Goal: Check status: Check status

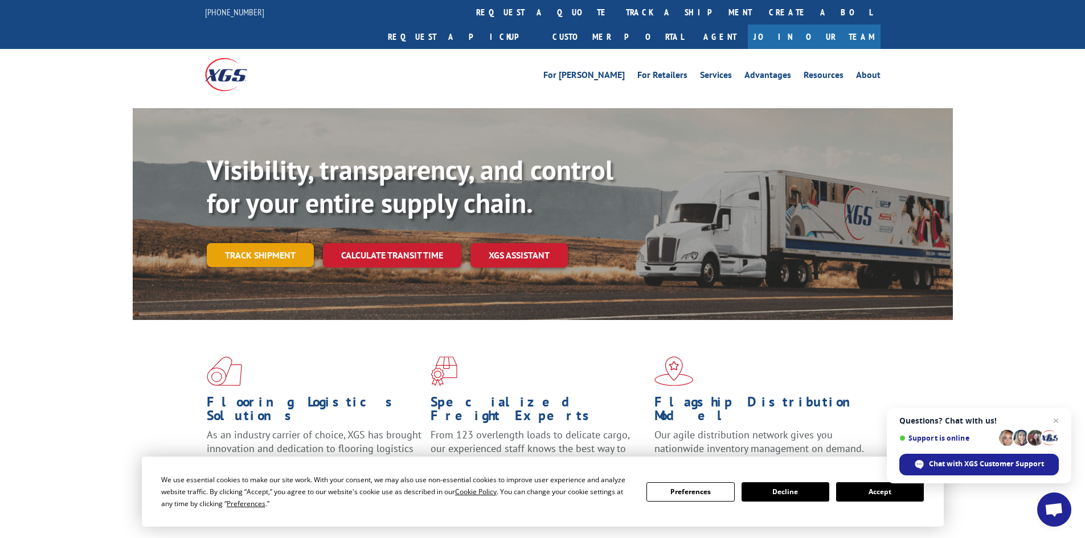
click at [283, 243] on link "Track shipment" at bounding box center [260, 255] width 107 height 24
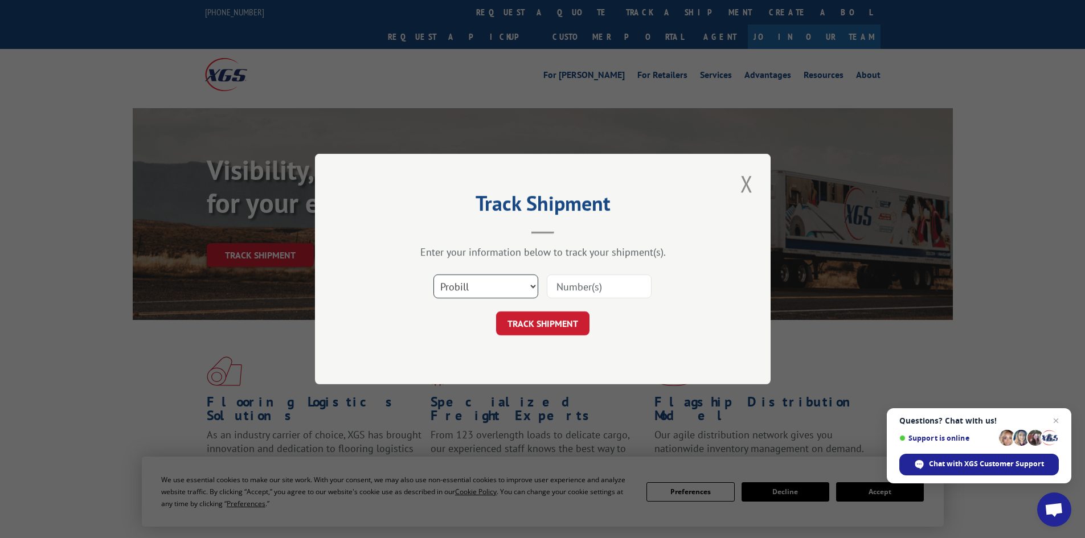
drag, startPoint x: 533, startPoint y: 283, endPoint x: 531, endPoint y: 293, distance: 9.9
click at [533, 283] on select "Select category... Probill BOL PO" at bounding box center [485, 287] width 105 height 24
select select "po"
click at [433, 275] on select "Select category... Probill BOL PO" at bounding box center [485, 287] width 105 height 24
click at [595, 272] on div "Select category... Probill BOL PO" at bounding box center [543, 287] width 342 height 38
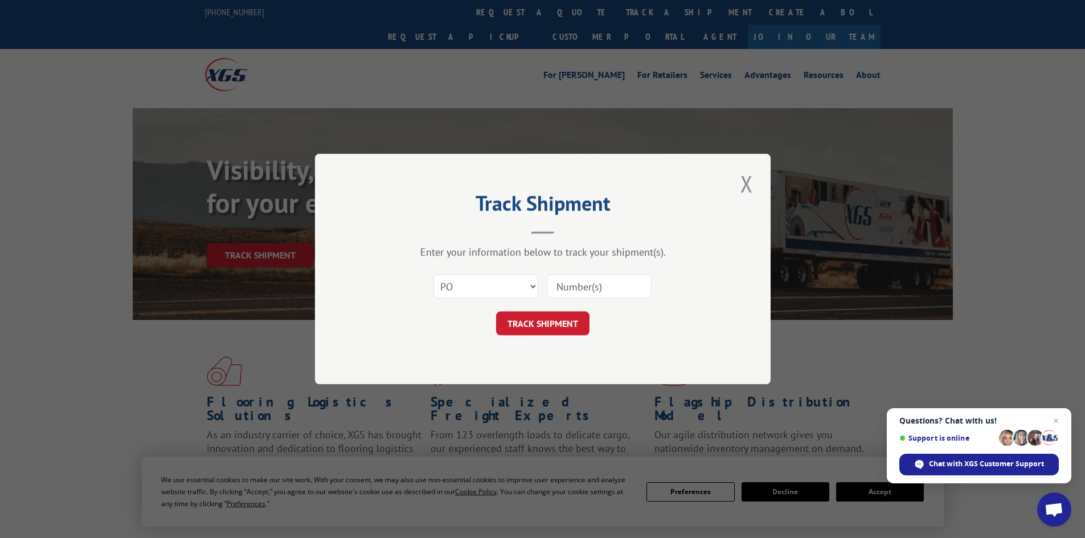
click at [592, 286] on input at bounding box center [599, 287] width 105 height 24
paste input "12534975"
type input "12534975"
click at [556, 319] on button "TRACK SHIPMENT" at bounding box center [542, 324] width 93 height 24
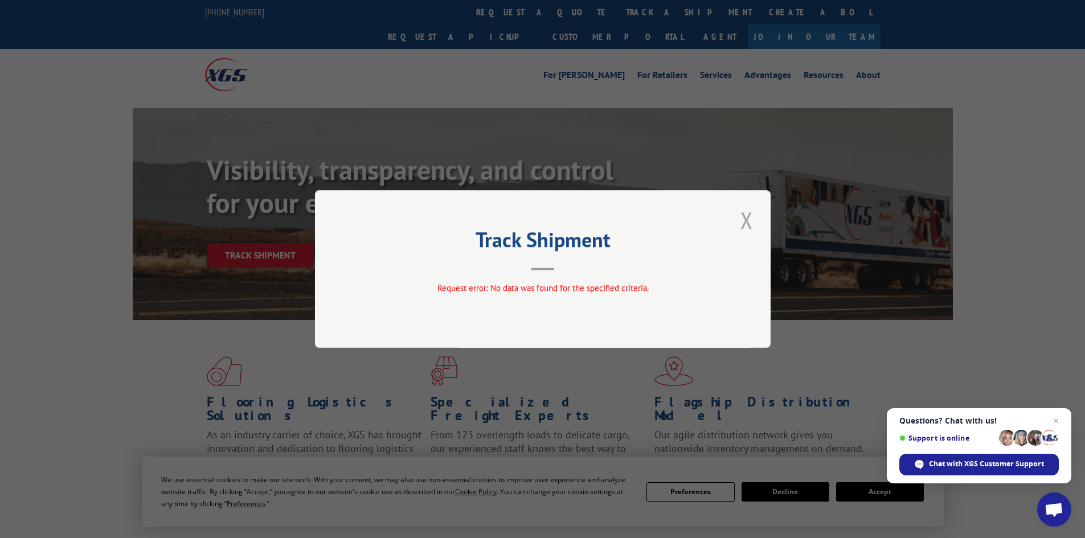
click at [743, 218] on button "Close modal" at bounding box center [746, 219] width 19 height 31
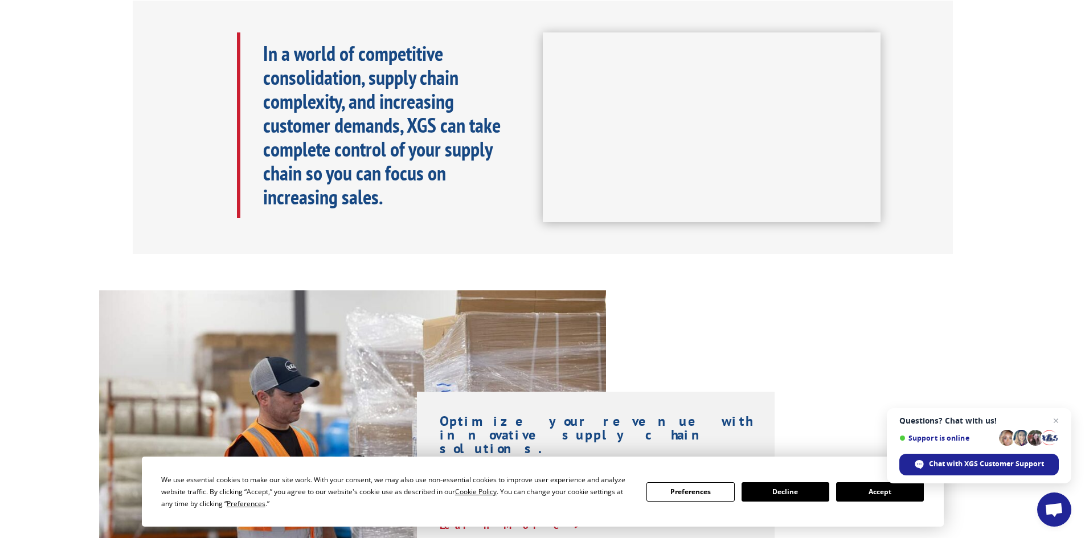
scroll to position [570, 0]
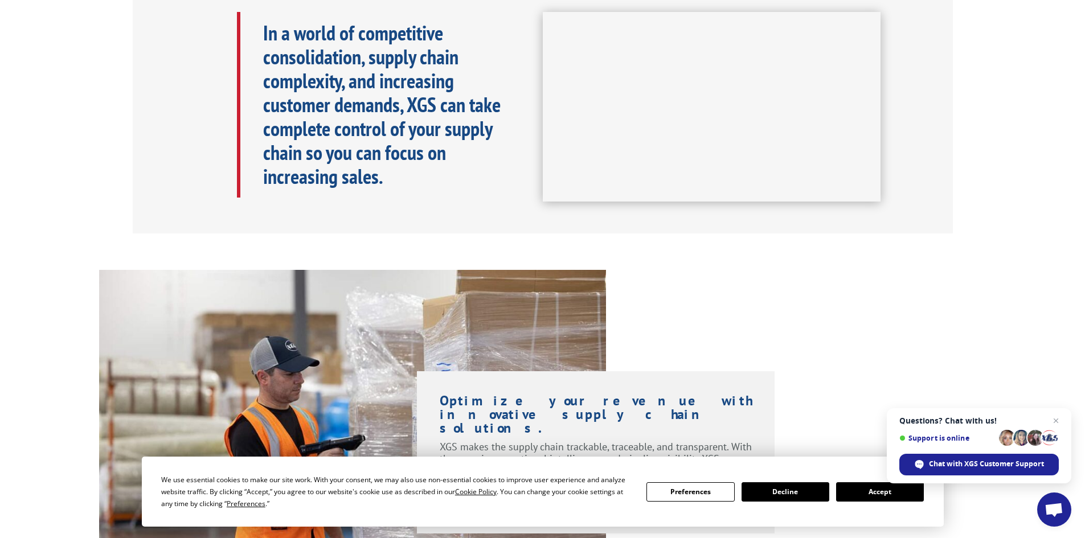
click at [996, 504] on div "Optimize your revenue with innovative supply chain solutions. XGS makes the sup…" at bounding box center [542, 439] width 1085 height 338
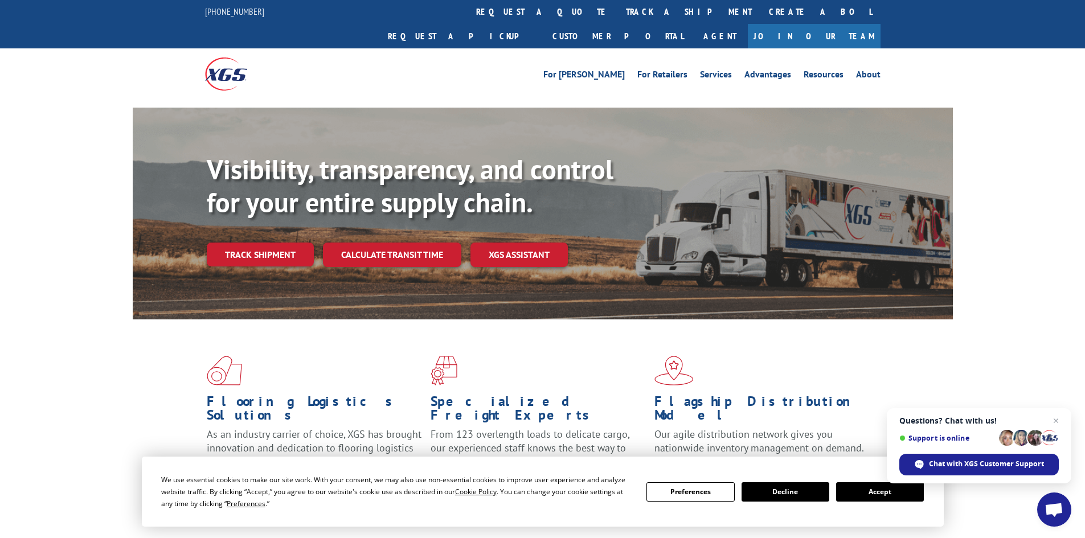
scroll to position [0, 0]
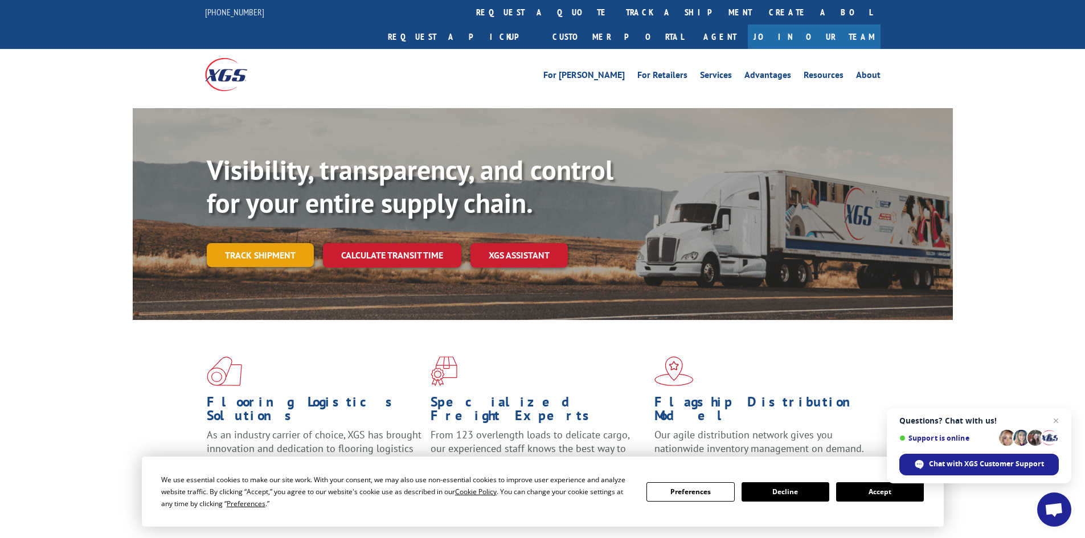
click at [259, 243] on link "Track shipment" at bounding box center [260, 255] width 107 height 24
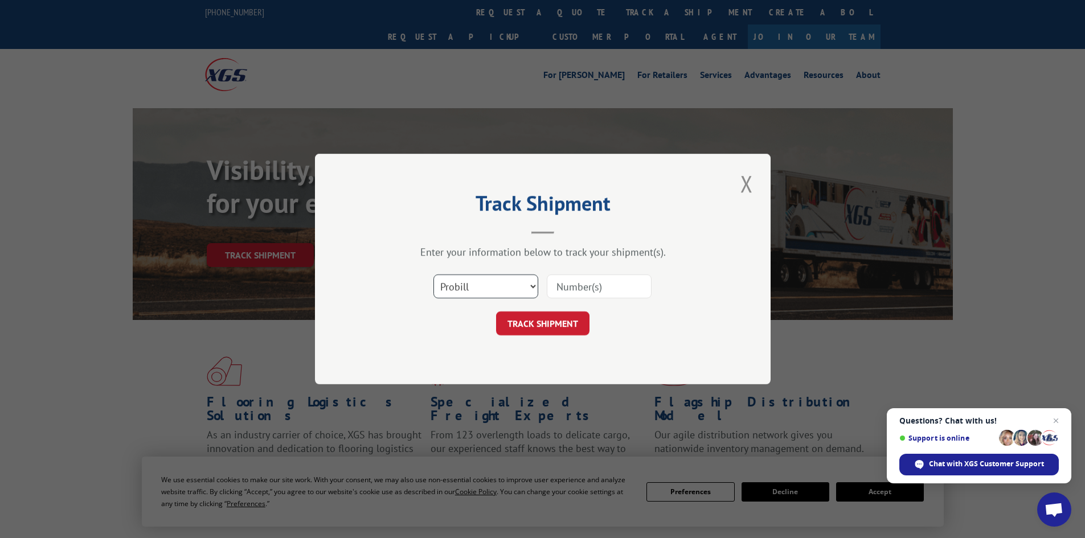
click at [535, 287] on select "Select category... Probill BOL PO" at bounding box center [485, 287] width 105 height 24
select select "po"
click at [433, 275] on select "Select category... Probill BOL PO" at bounding box center [485, 287] width 105 height 24
click at [583, 285] on input at bounding box center [599, 287] width 105 height 24
paste input "12535197"
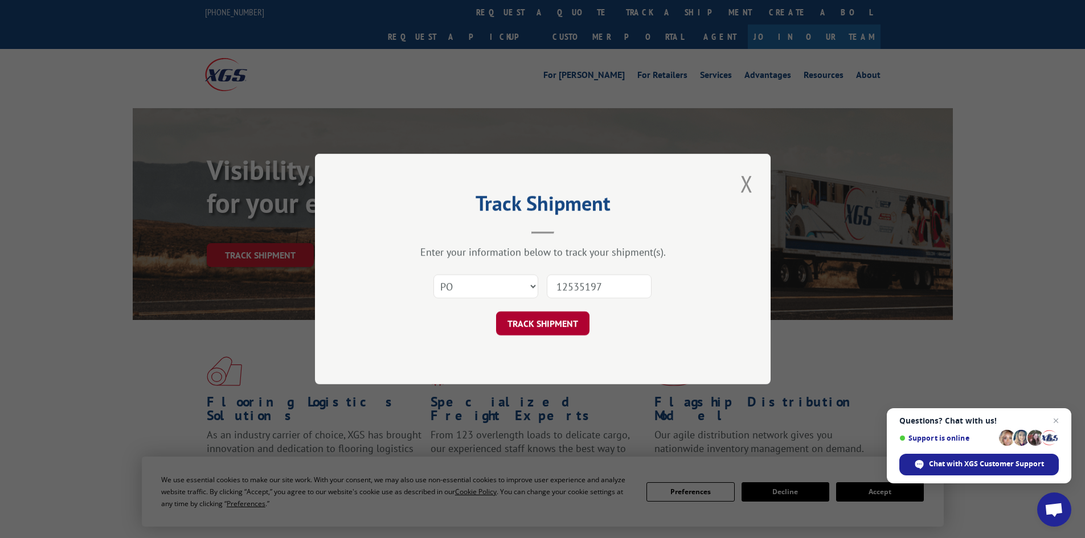
type input "12535197"
click at [543, 326] on button "TRACK SHIPMENT" at bounding box center [542, 324] width 93 height 24
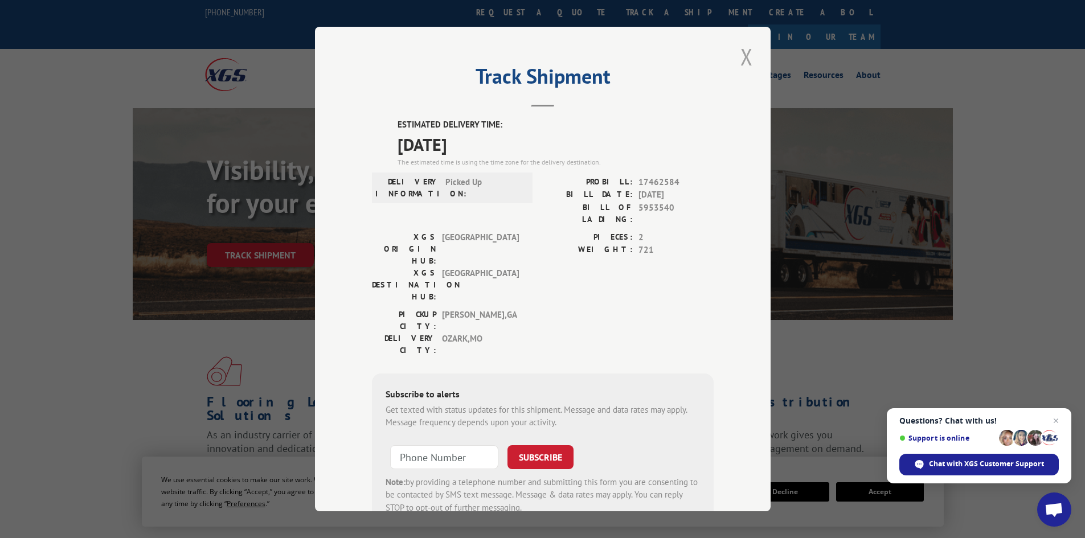
click at [744, 58] on button "Close modal" at bounding box center [746, 56] width 19 height 31
